Goal: Information Seeking & Learning: Understand process/instructions

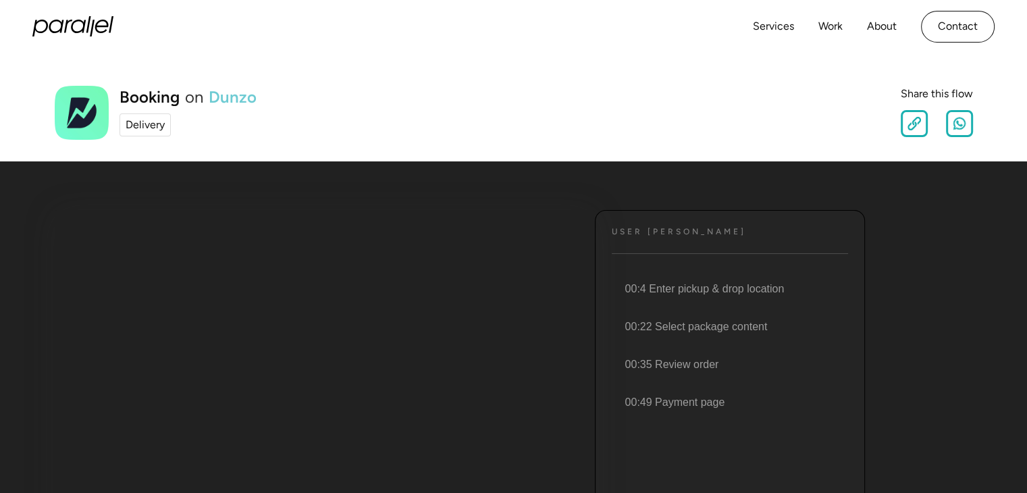
click at [240, 101] on link "Dunzo" at bounding box center [233, 97] width 48 height 16
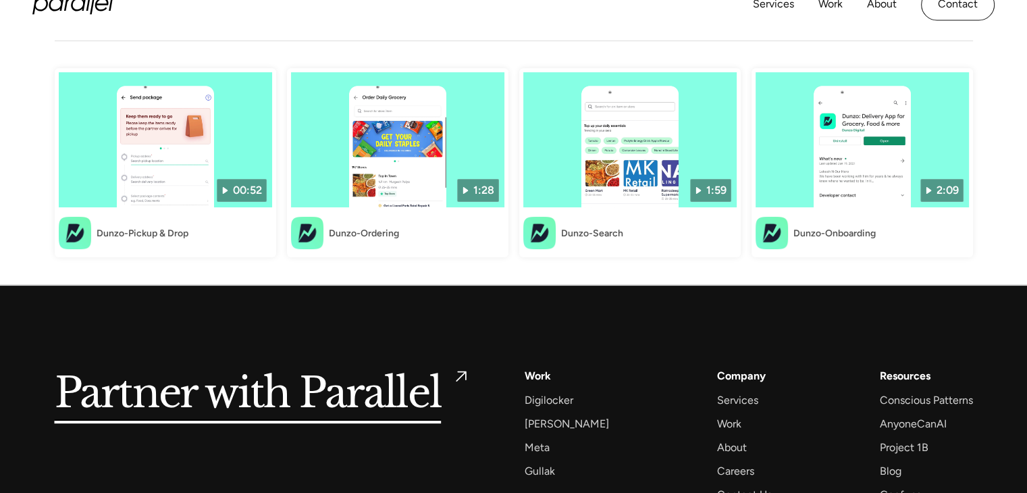
scroll to position [68, 0]
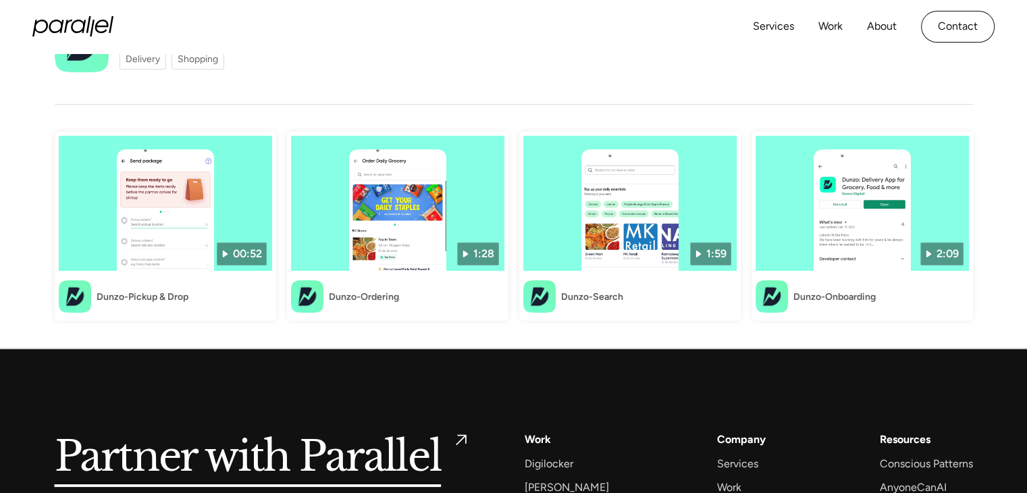
click at [172, 301] on div "Dunzo-Pickup & Drop" at bounding box center [143, 297] width 92 height 14
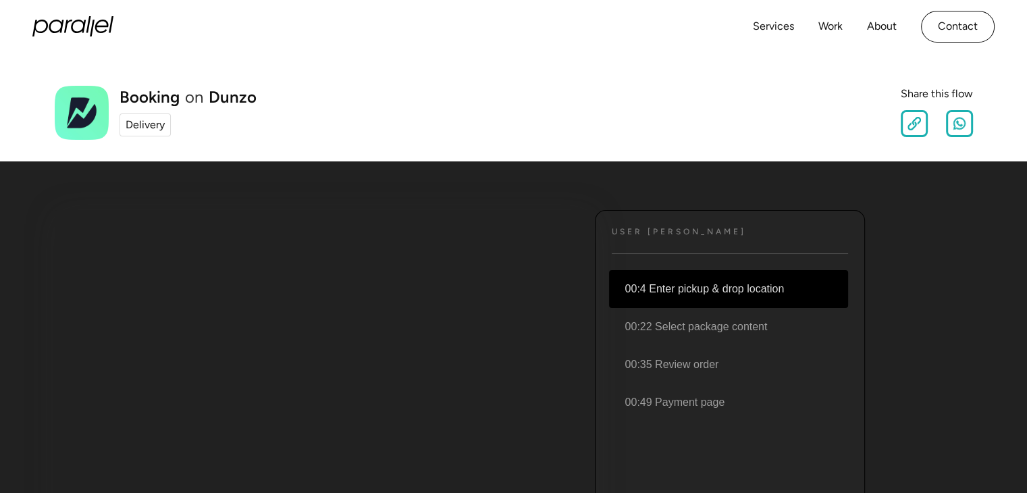
click at [651, 290] on li "00:4 Enter pickup & drop location" at bounding box center [728, 289] width 239 height 38
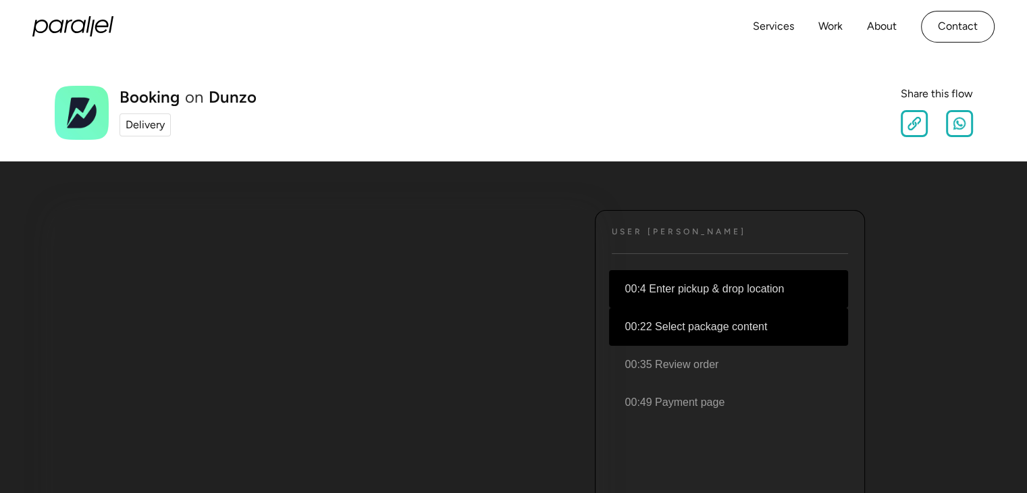
click at [697, 325] on li "00:22 Select package content" at bounding box center [728, 327] width 239 height 38
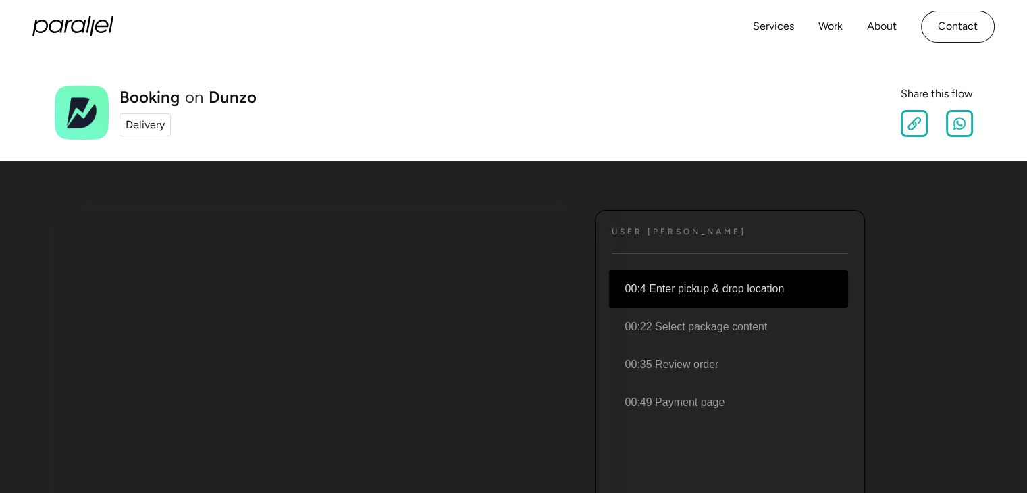
click at [715, 290] on li "00:4 Enter pickup & drop location" at bounding box center [728, 289] width 239 height 38
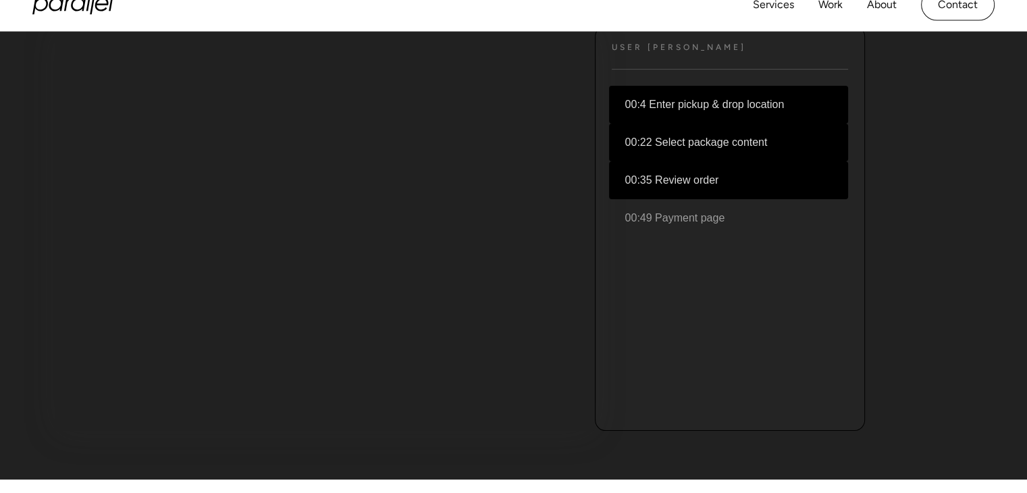
scroll to position [203, 0]
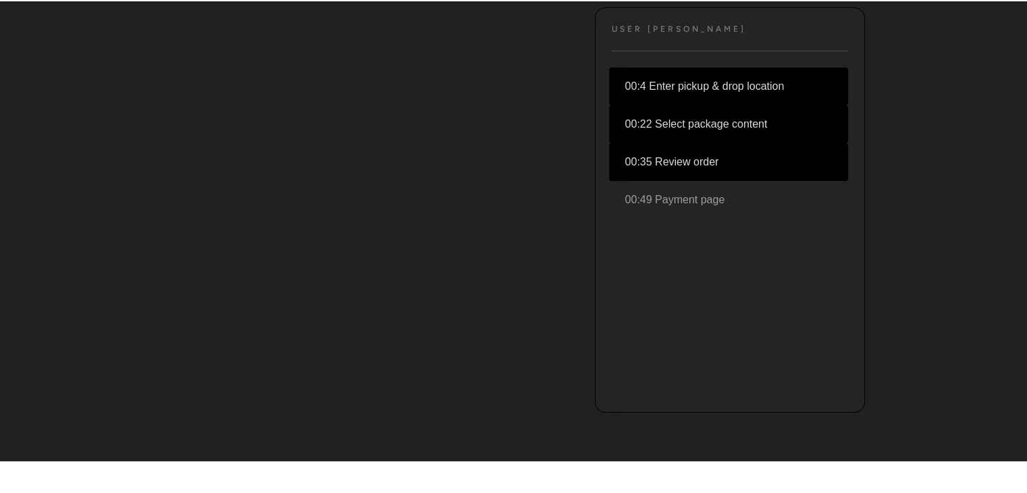
click at [677, 171] on li "00:35 Review order" at bounding box center [728, 162] width 239 height 38
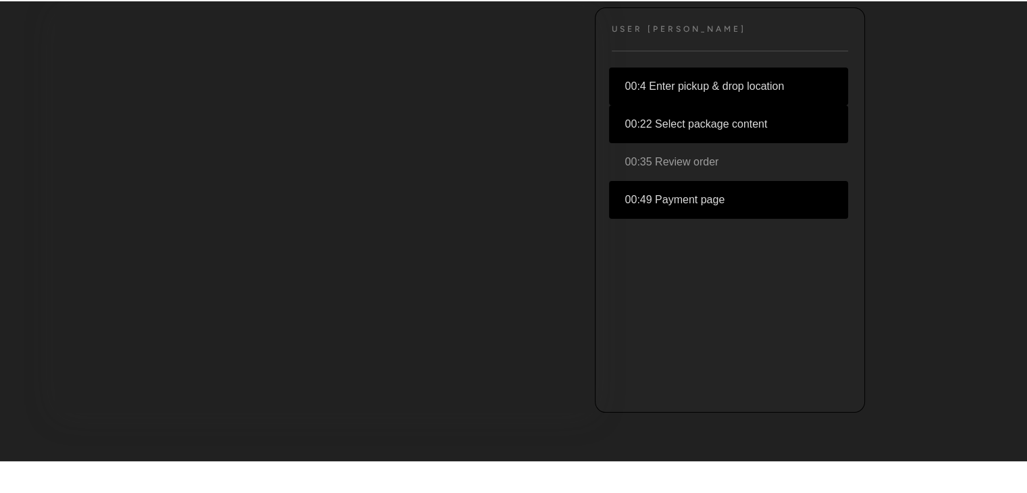
click at [681, 188] on li "00:49 Payment page" at bounding box center [728, 200] width 239 height 38
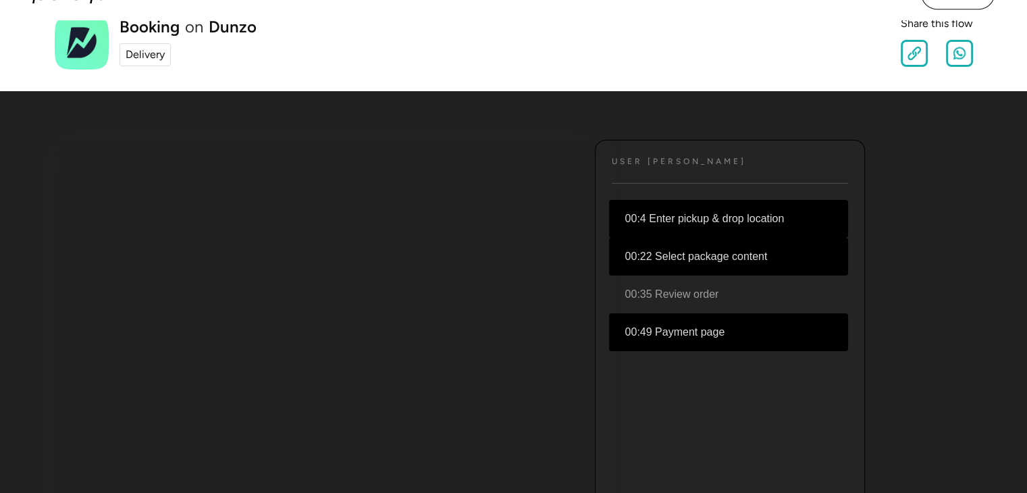
scroll to position [0, 0]
